Goal: Communication & Community: Answer question/provide support

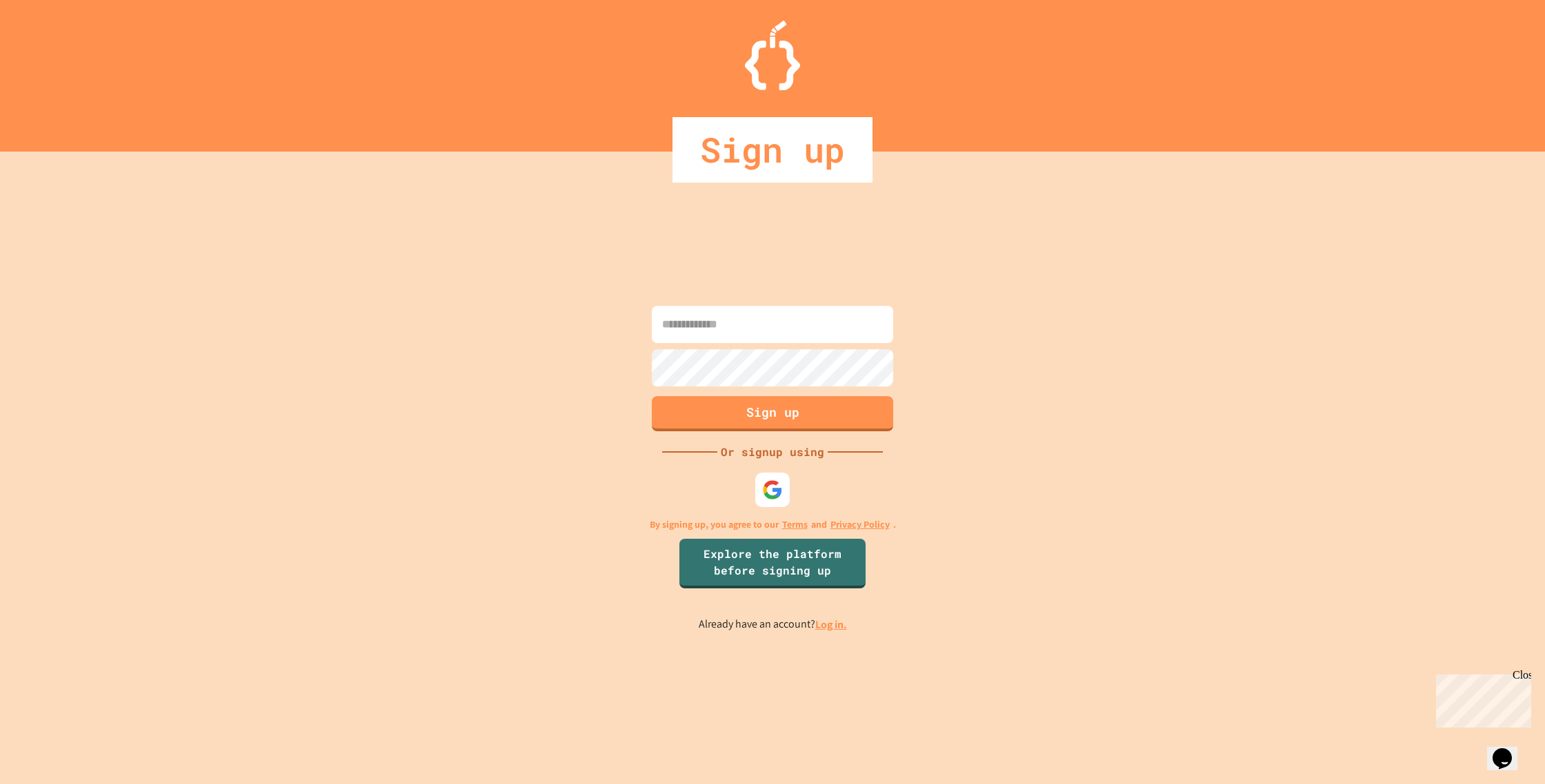
click at [741, 323] on input at bounding box center [772, 324] width 241 height 37
click at [779, 490] on img at bounding box center [772, 490] width 23 height 23
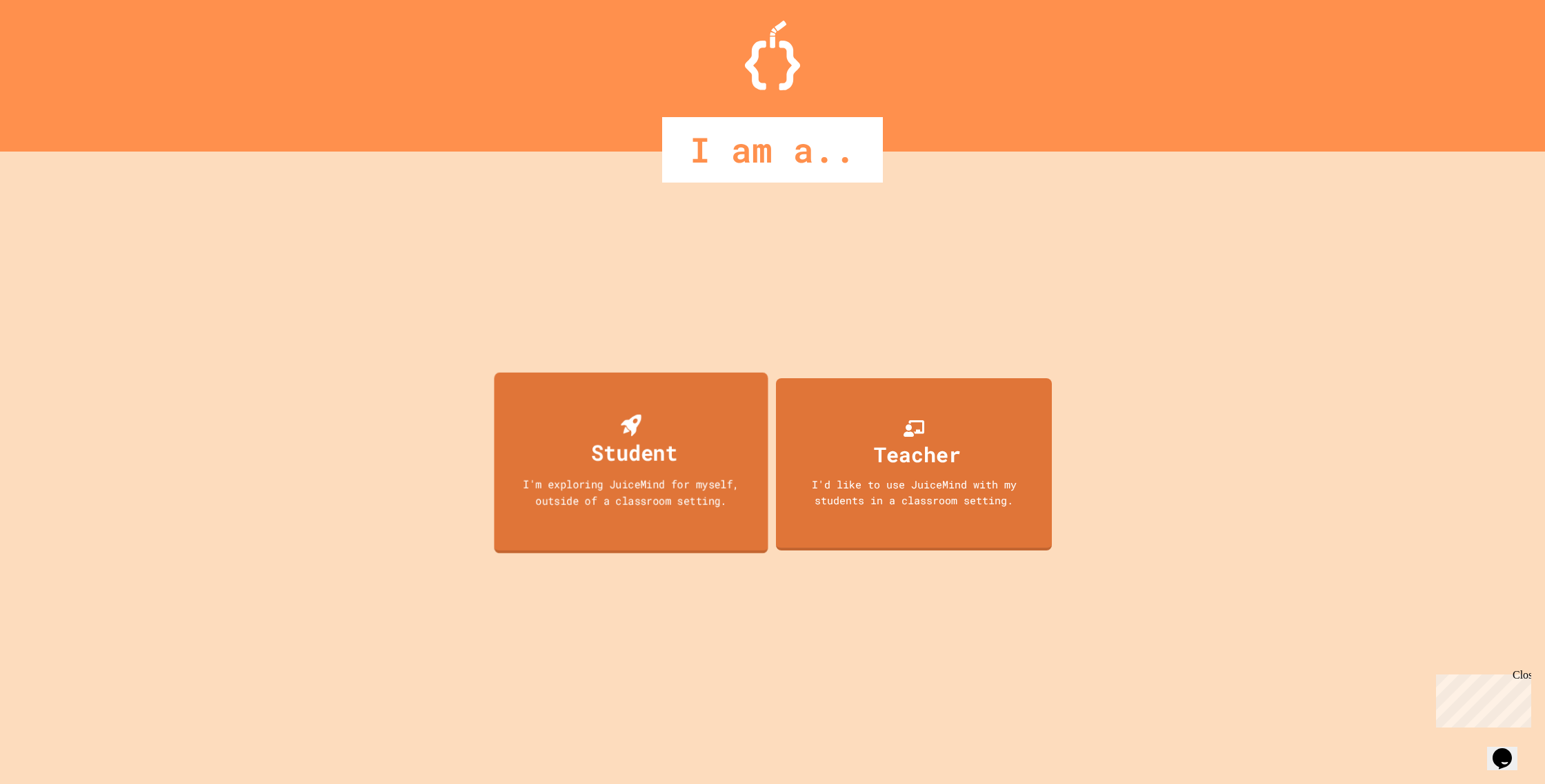
click at [649, 501] on div "I'm exploring JuiceMind for myself, outside of a classroom setting." at bounding box center [631, 492] width 246 height 32
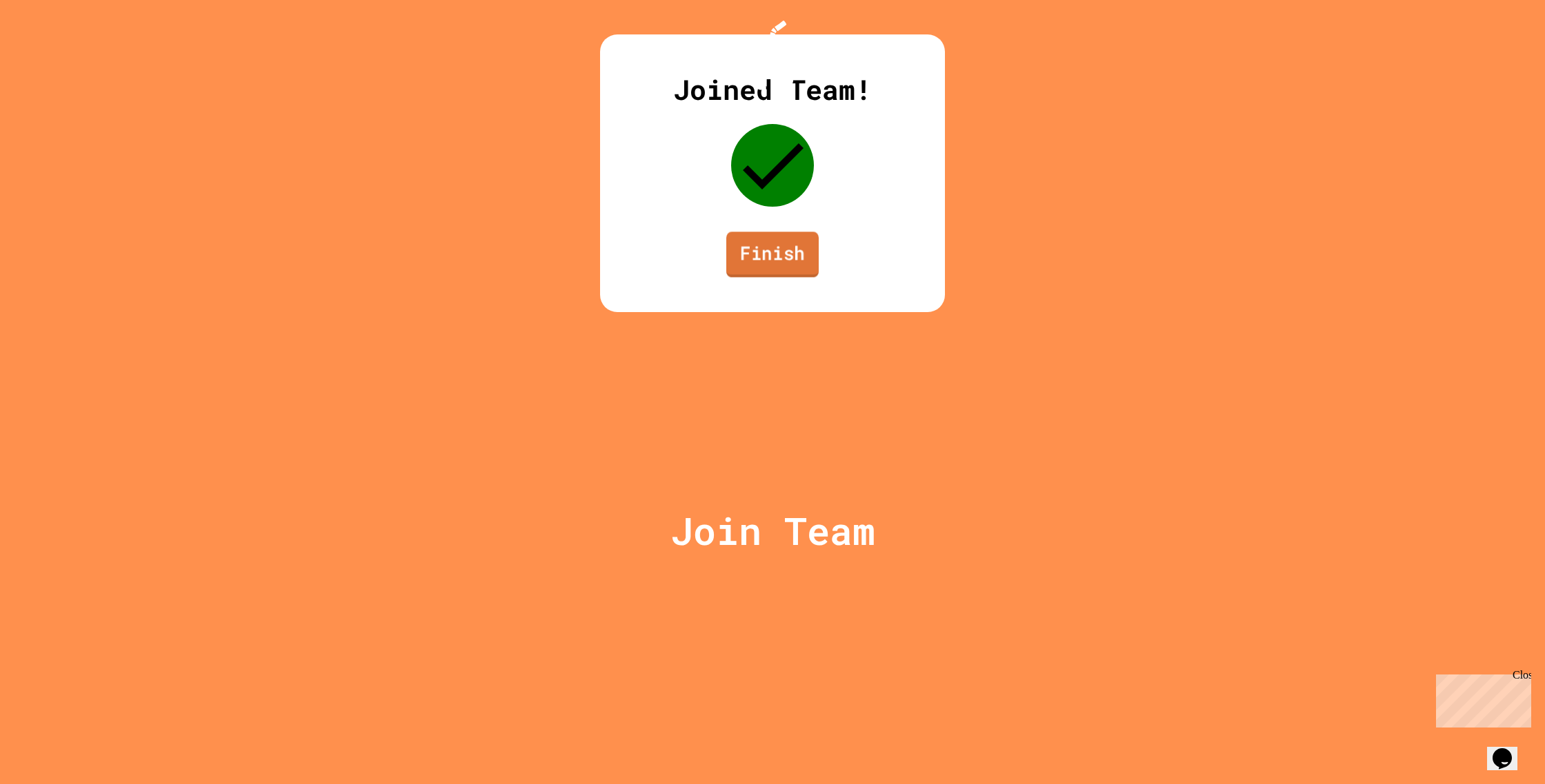
click at [761, 277] on link "Finish" at bounding box center [772, 255] width 92 height 46
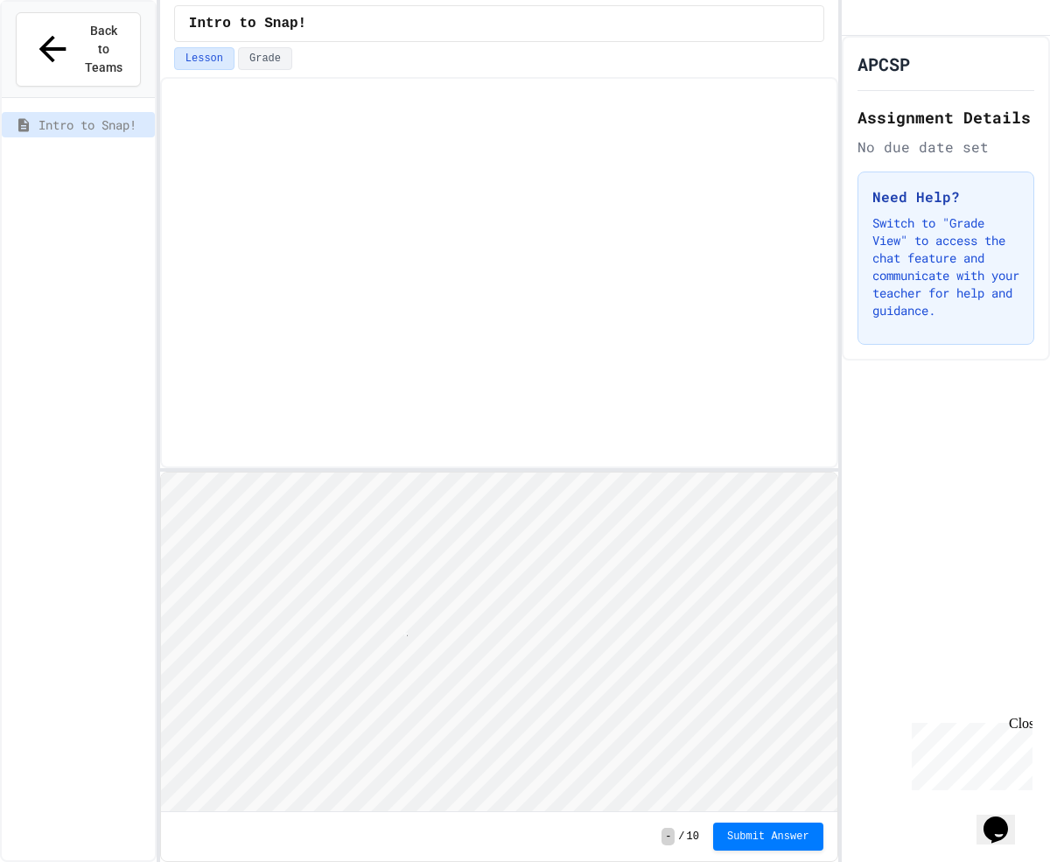
scroll to position [2, 3]
type textarea "*"
type textarea "***"
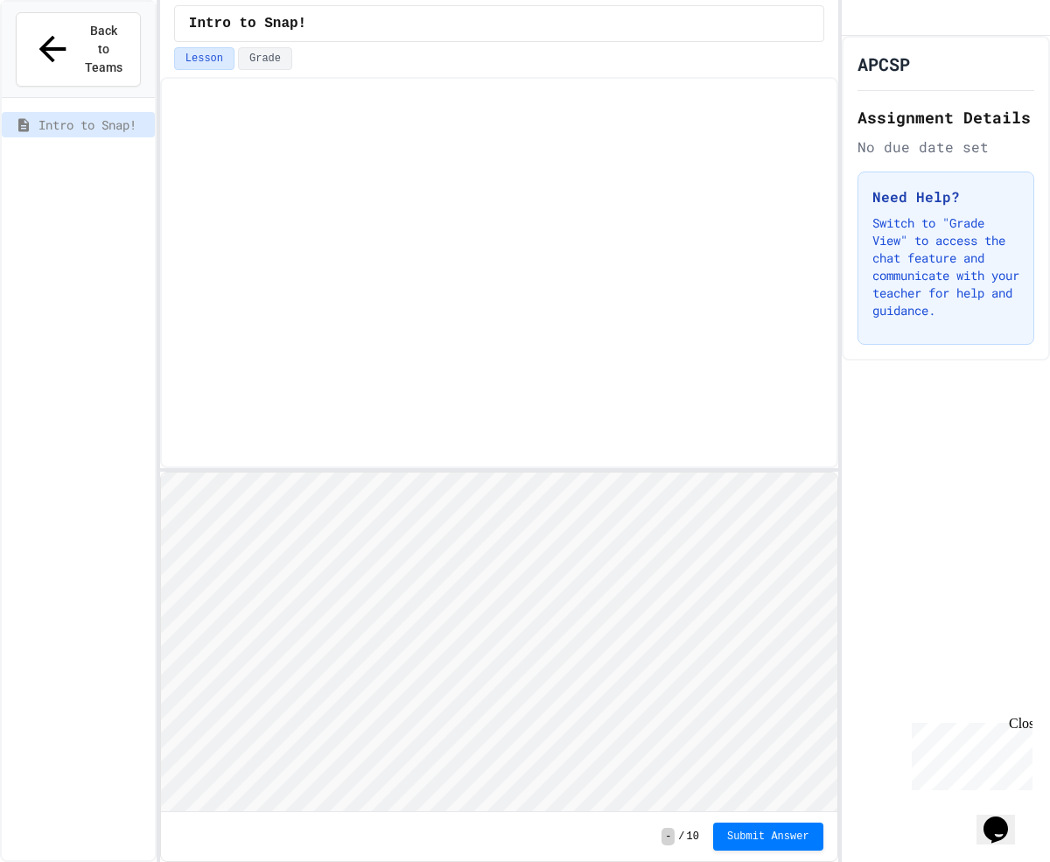
type textarea "**"
click at [740, 835] on span "Submit Answer" at bounding box center [768, 835] width 82 height 14
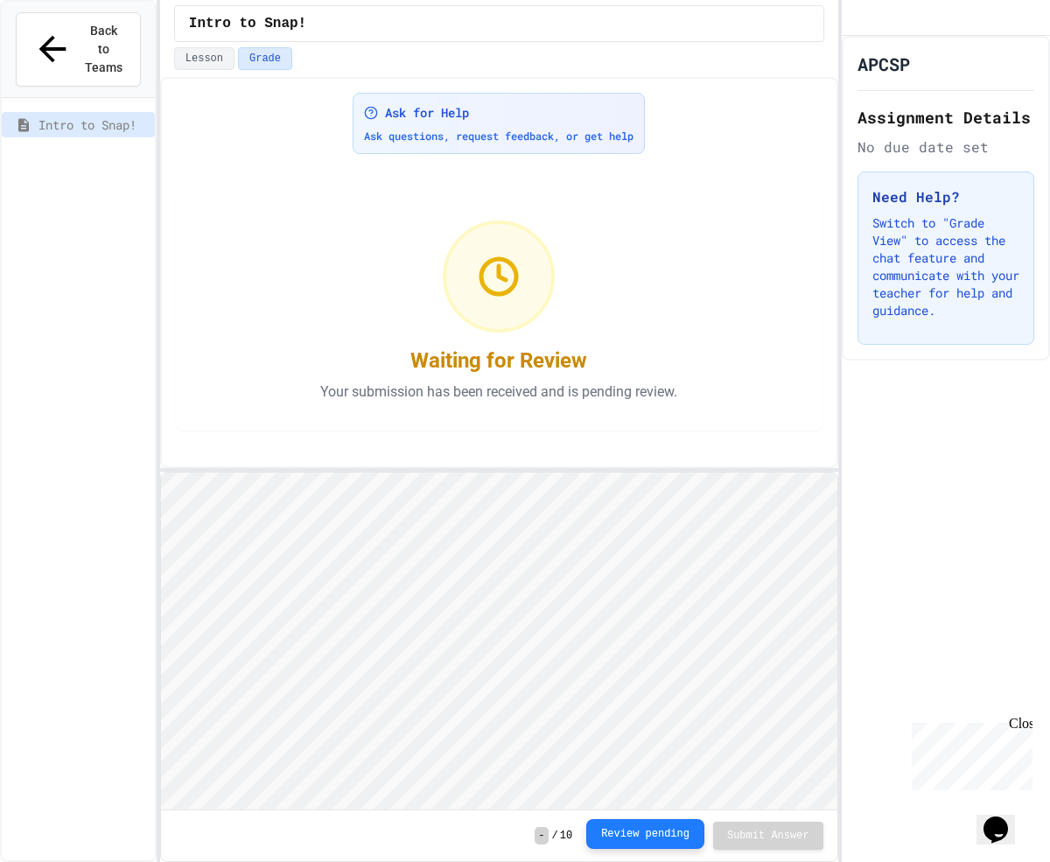
click at [642, 829] on button "Review pending" at bounding box center [645, 834] width 118 height 30
click at [192, 53] on button "Lesson" at bounding box center [204, 58] width 60 height 23
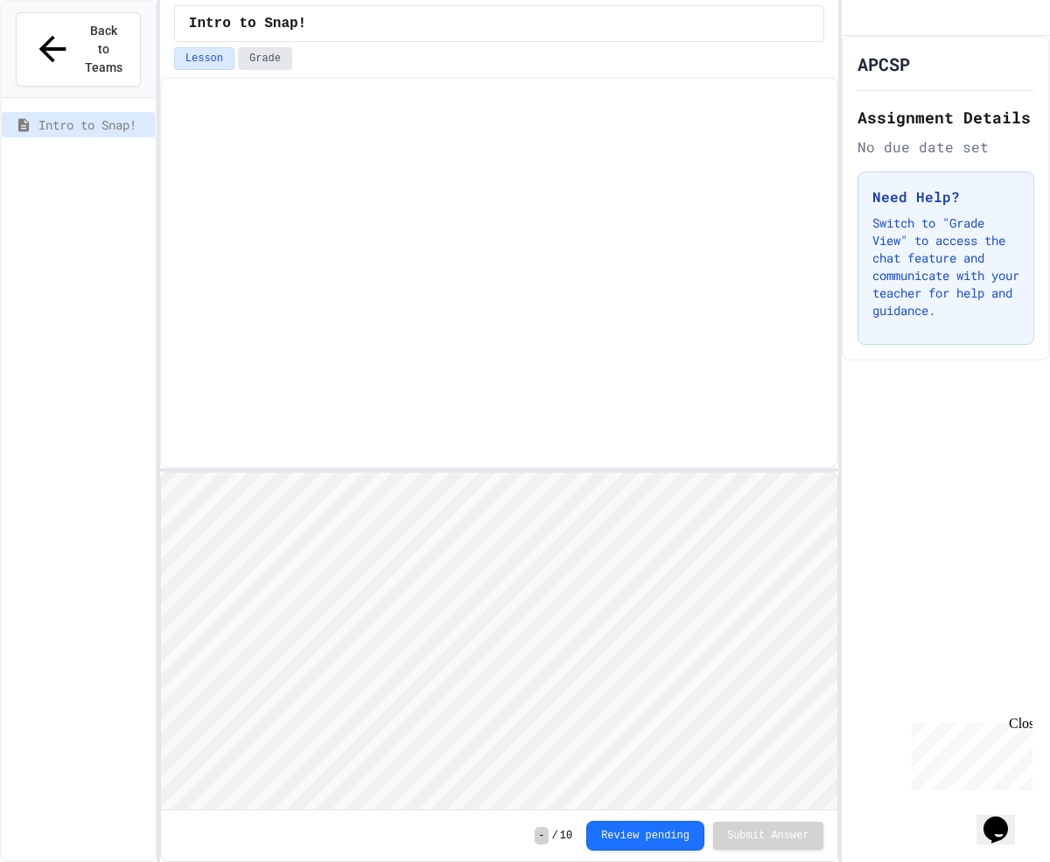
click at [267, 56] on button "Grade" at bounding box center [265, 58] width 54 height 23
